Goal: Check status: Check status

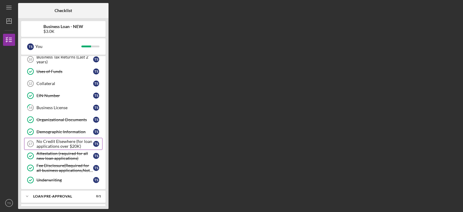
scroll to position [115, 0]
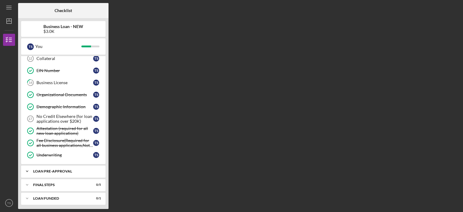
click at [79, 169] on div "LOAN PRE-APPROVAL" at bounding box center [65, 171] width 65 height 4
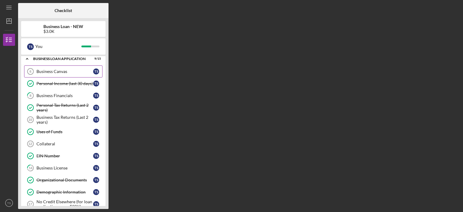
scroll to position [121, 0]
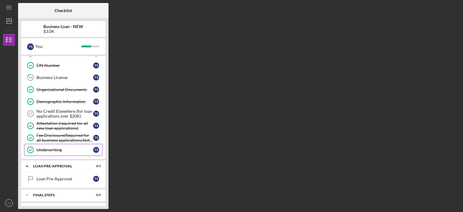
click at [67, 149] on div "Underwriting" at bounding box center [64, 149] width 57 height 5
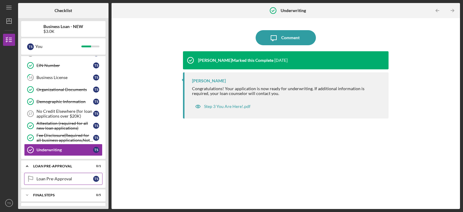
click at [65, 176] on div "Loan Pre-Approval" at bounding box center [64, 178] width 57 height 5
